Goal: Navigation & Orientation: Find specific page/section

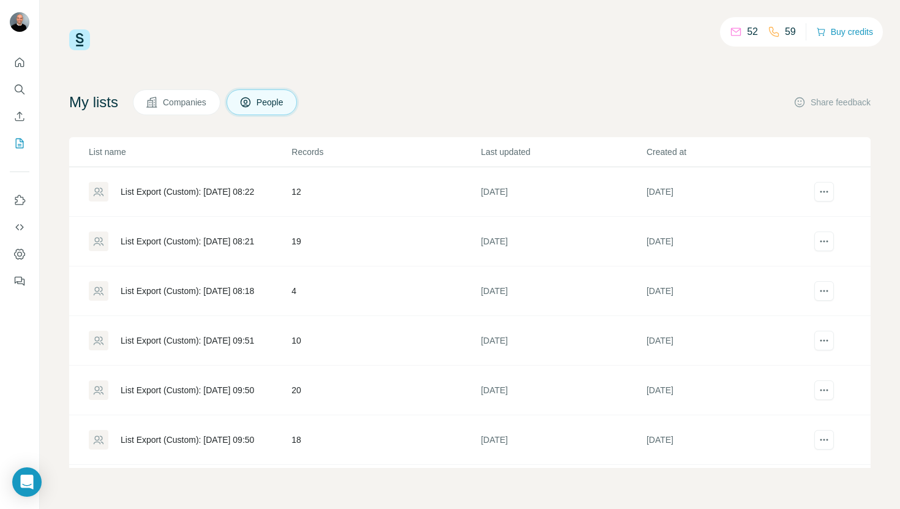
click at [747, 31] on p "52" at bounding box center [752, 31] width 11 height 15
drag, startPoint x: 784, startPoint y: 33, endPoint x: 796, endPoint y: 33, distance: 12.2
click at [796, 33] on div "52 59 Buy credits" at bounding box center [801, 31] width 163 height 29
click at [741, 32] on div "52" at bounding box center [744, 31] width 28 height 15
click at [23, 91] on icon "Search" at bounding box center [19, 89] width 12 height 12
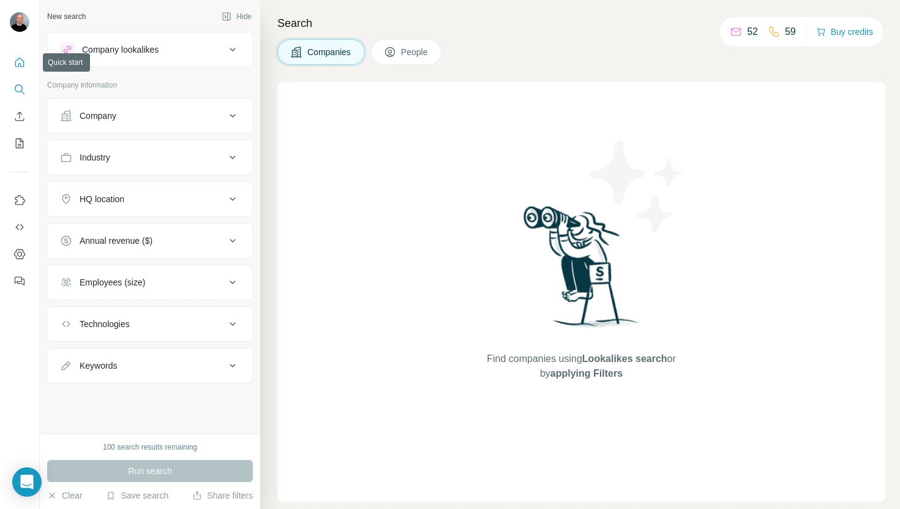
click at [22, 66] on icon "Quick start" at bounding box center [19, 62] width 12 height 12
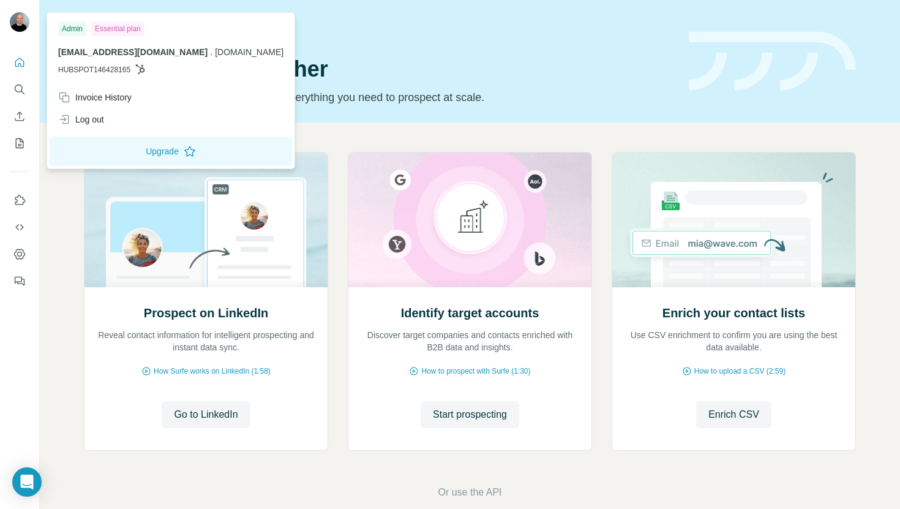
click at [17, 21] on img at bounding box center [20, 22] width 20 height 20
click at [22, 141] on icon "My lists" at bounding box center [21, 142] width 6 height 8
